Goal: Information Seeking & Learning: Learn about a topic

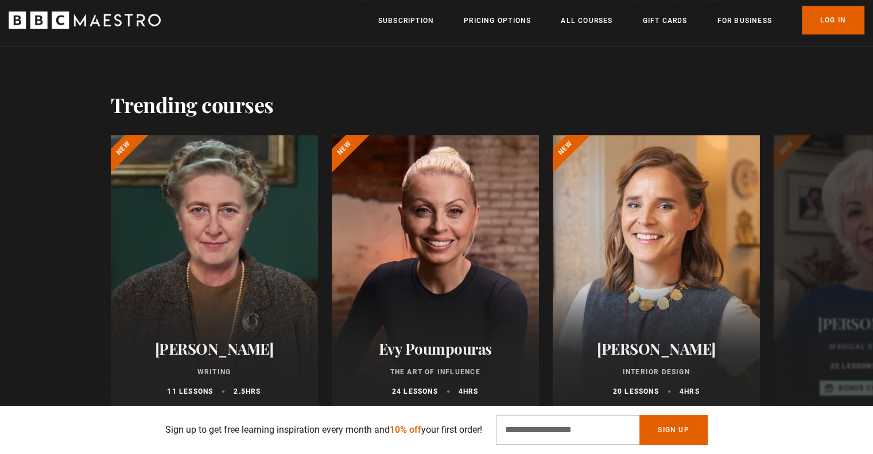
scroll to position [496, 0]
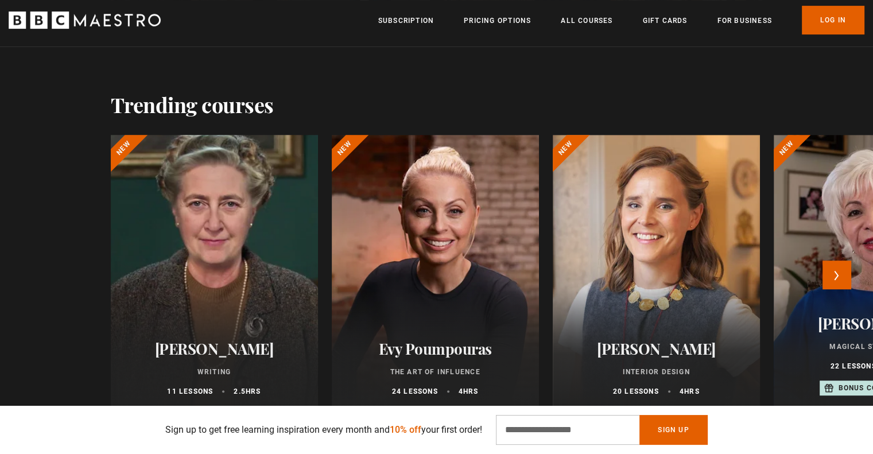
click at [261, 270] on div at bounding box center [214, 272] width 228 height 303
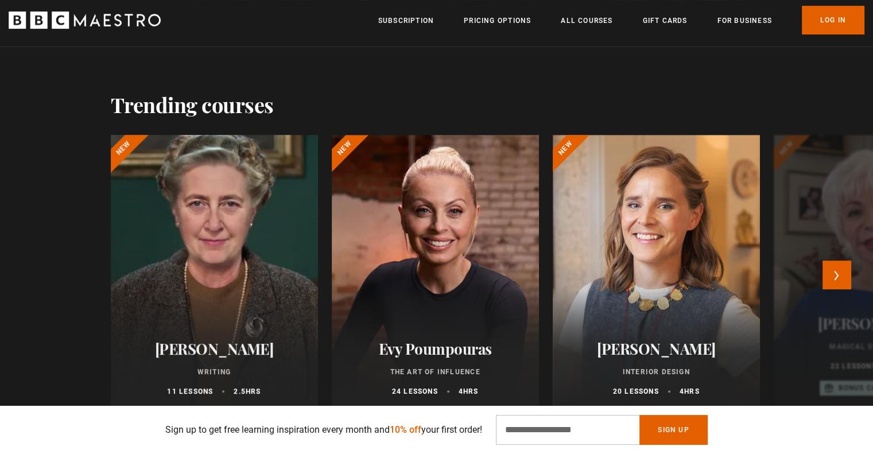
scroll to position [0, 150]
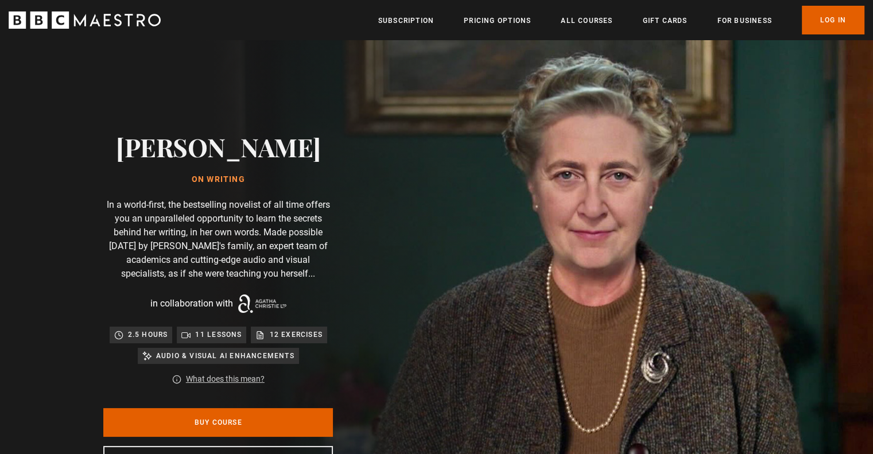
scroll to position [0, 150]
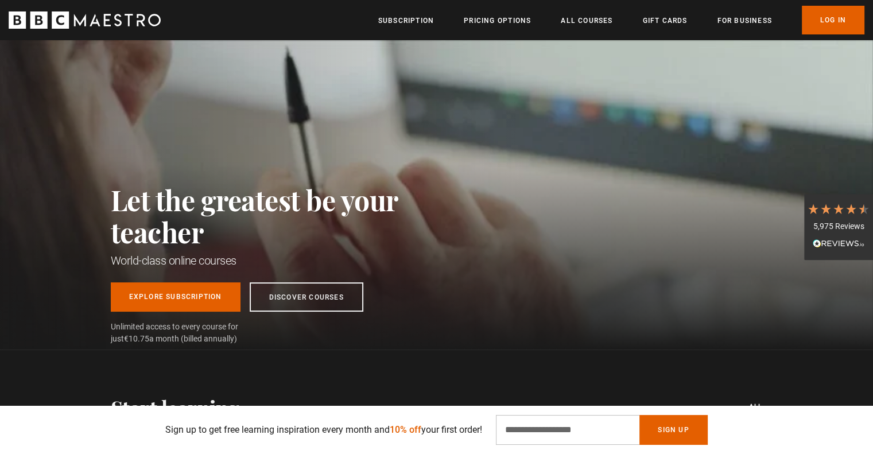
scroll to position [211, 0]
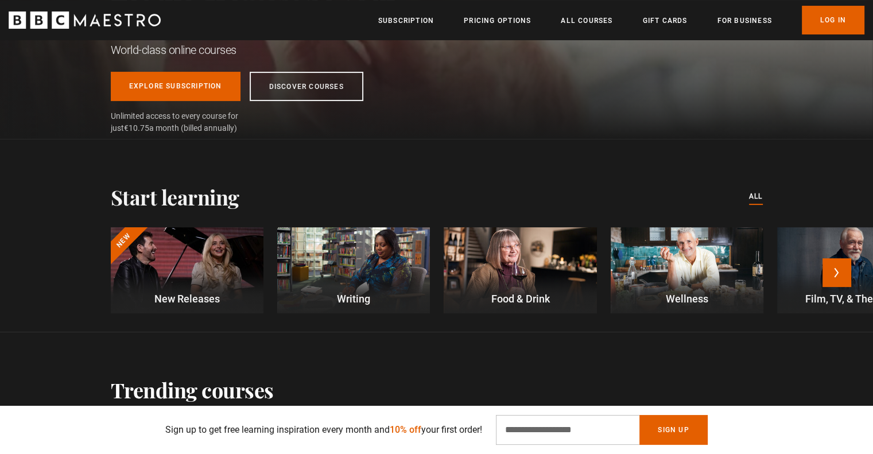
click at [195, 250] on div at bounding box center [187, 270] width 153 height 86
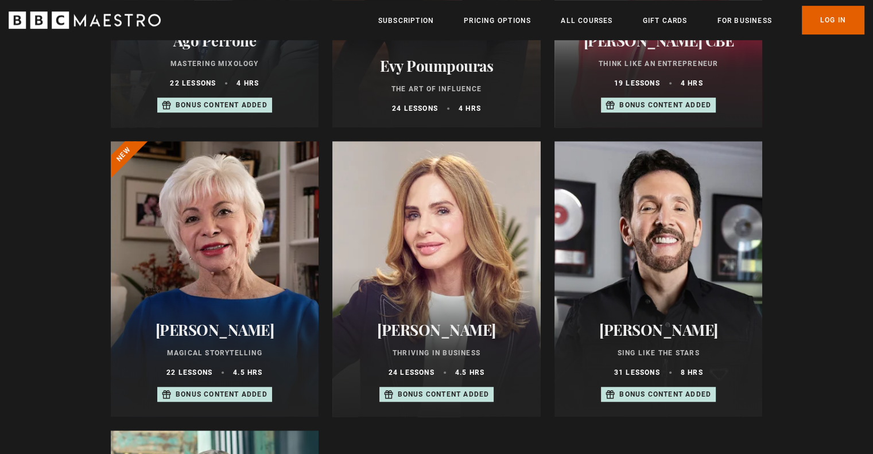
scroll to position [617, 0]
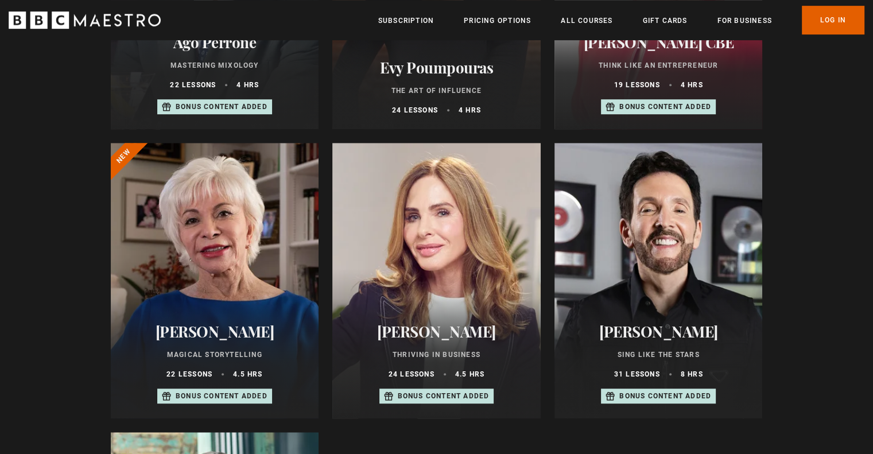
click at [681, 290] on div at bounding box center [658, 280] width 208 height 275
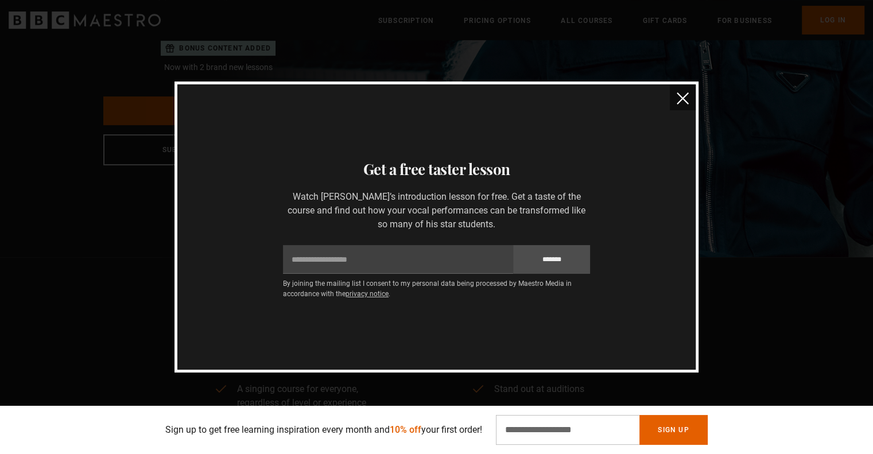
scroll to position [9, 0]
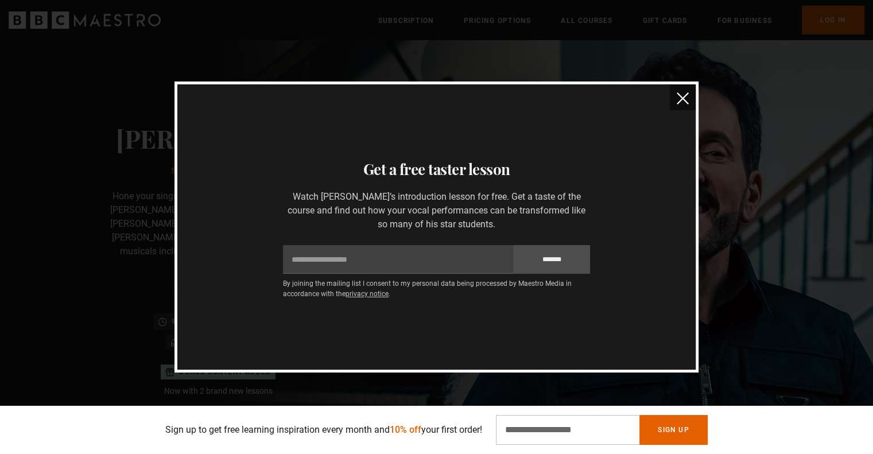
click at [686, 92] on button "close" at bounding box center [683, 97] width 26 height 26
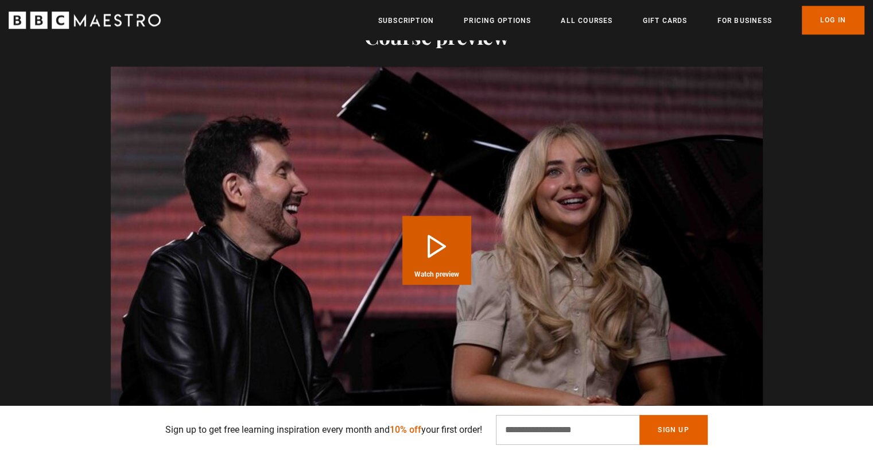
scroll to position [0, 1653]
click at [432, 222] on button "Play Course overview for Sing Like the Stars with [PERSON_NAME] Watch preview" at bounding box center [436, 250] width 69 height 69
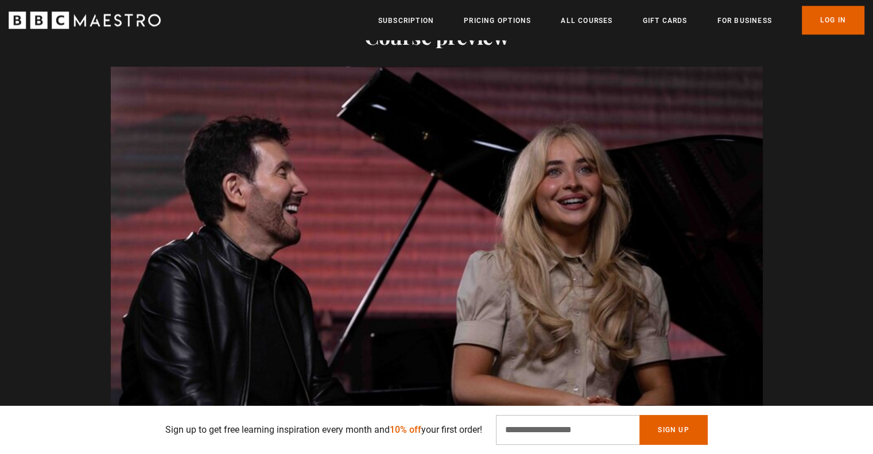
scroll to position [0, 2105]
